Goal: Find contact information: Obtain details needed to contact an individual or organization

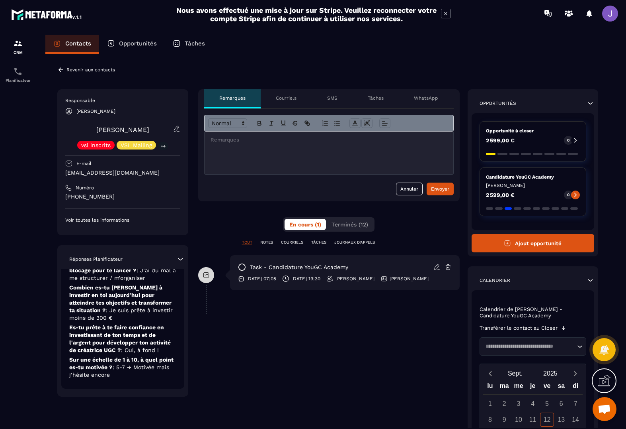
scroll to position [83, 0]
drag, startPoint x: 158, startPoint y: 129, endPoint x: 76, endPoint y: 128, distance: 82.1
click at [76, 128] on div "[PERSON_NAME] vsl inscrits VSL Mailing +4" at bounding box center [122, 137] width 115 height 24
drag, startPoint x: 73, startPoint y: 166, endPoint x: 66, endPoint y: 171, distance: 9.2
click at [66, 171] on p "[EMAIL_ADDRESS][DOMAIN_NAME]" at bounding box center [122, 173] width 115 height 8
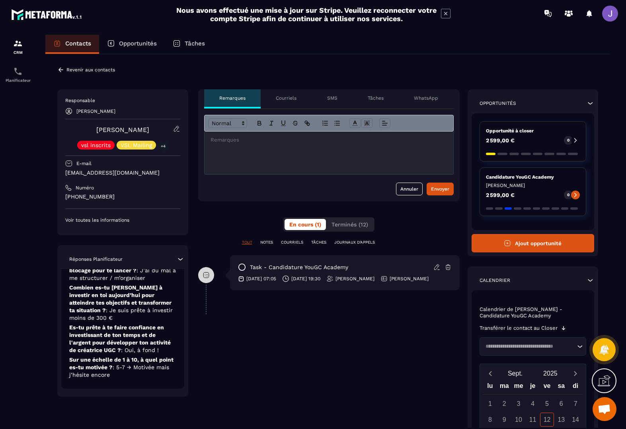
drag, startPoint x: 166, startPoint y: 174, endPoint x: 66, endPoint y: 173, distance: 99.6
click at [66, 173] on p "[EMAIL_ADDRESS][DOMAIN_NAME]" at bounding box center [122, 173] width 115 height 8
copy p "[EMAIL_ADDRESS][DOMAIN_NAME]"
drag, startPoint x: 120, startPoint y: 200, endPoint x: 63, endPoint y: 198, distance: 57.4
click at [63, 198] on div "Responsable [PERSON_NAME] [PERSON_NAME] vsl inscrits VSL Mailing +4 E-mail [EMA…" at bounding box center [122, 162] width 131 height 146
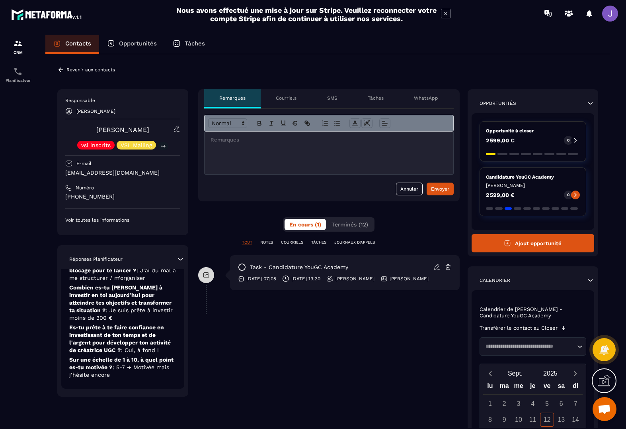
copy p "[PHONE_NUMBER]"
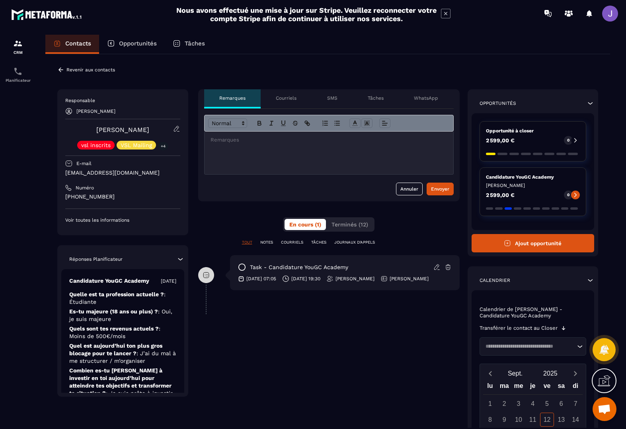
scroll to position [0, 0]
click at [72, 43] on p "Contacts" at bounding box center [78, 43] width 26 height 7
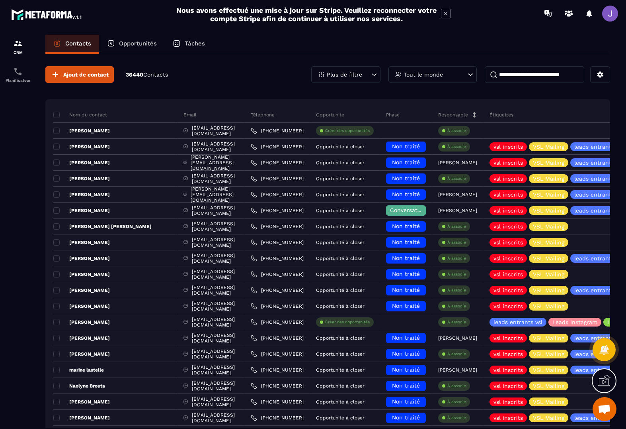
click at [131, 46] on p "Opportunités" at bounding box center [138, 43] width 38 height 7
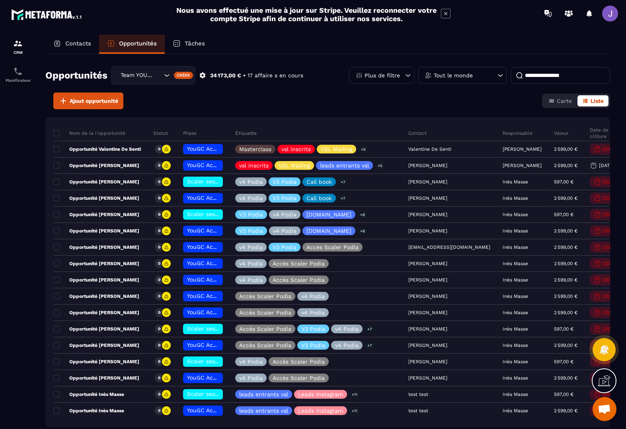
click at [541, 73] on input at bounding box center [561, 75] width 100 height 17
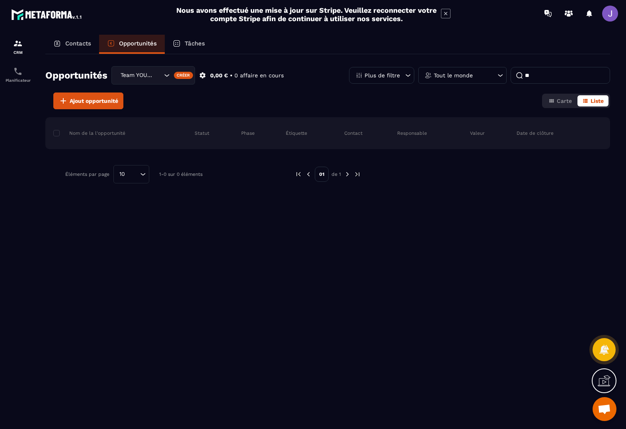
type input "*"
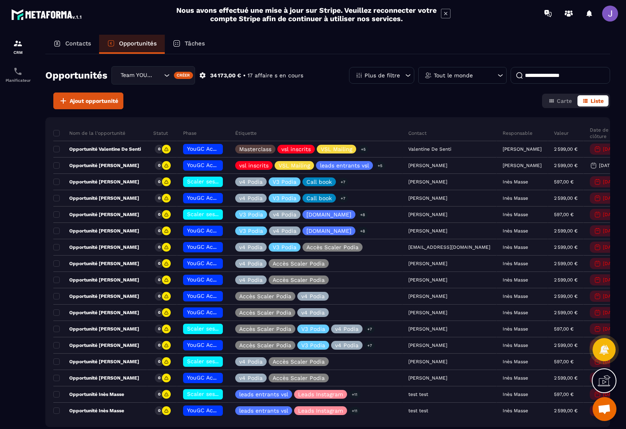
scroll to position [0, 0]
click at [196, 48] on div "Tâches" at bounding box center [189, 44] width 48 height 19
